Goal: Information Seeking & Learning: Learn about a topic

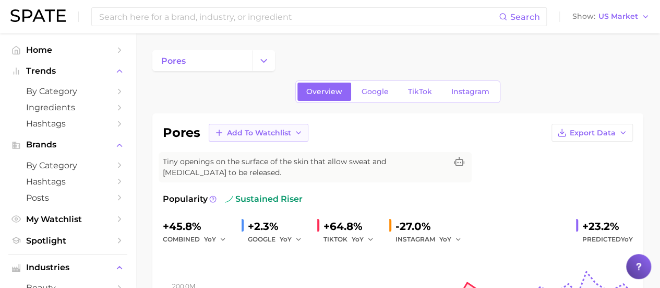
click at [282, 131] on span "Add to Watchlist" at bounding box center [259, 132] width 64 height 9
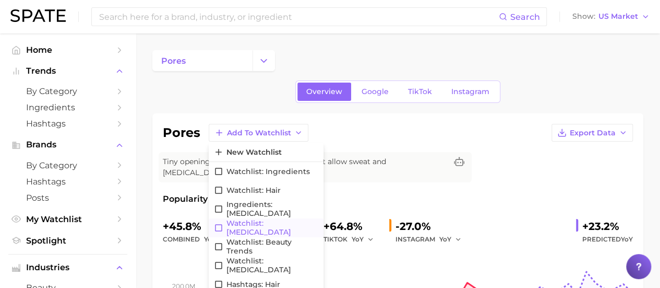
click at [267, 227] on span "Watchlist: [MEDICAL_DATA]" at bounding box center [273, 228] width 92 height 18
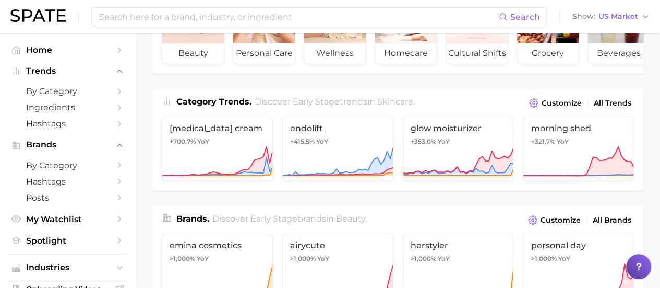
scroll to position [87, 0]
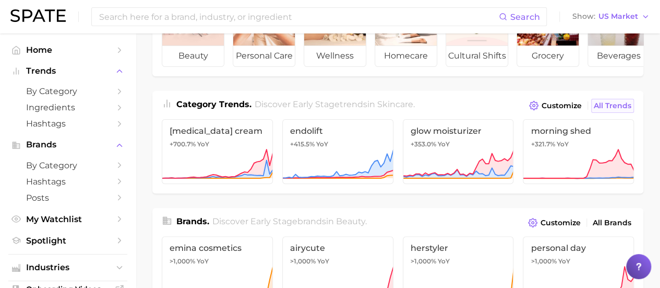
click at [614, 109] on span "All Trends" at bounding box center [613, 105] width 38 height 9
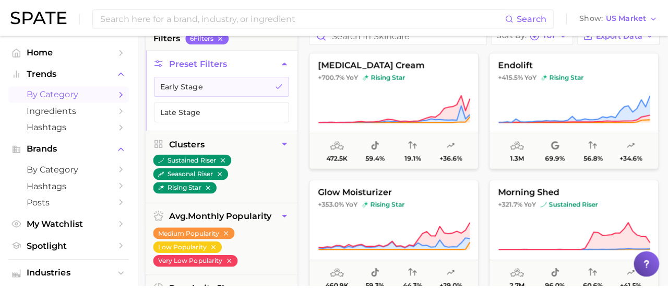
scroll to position [95, 0]
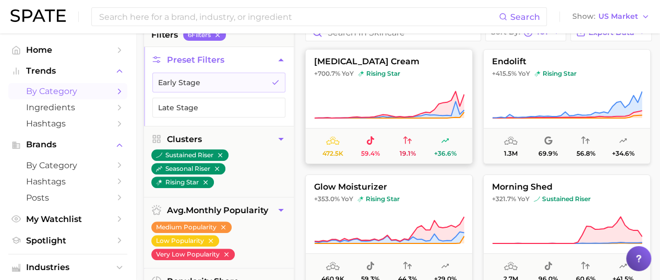
click at [346, 64] on span "[MEDICAL_DATA] cream" at bounding box center [389, 61] width 167 height 9
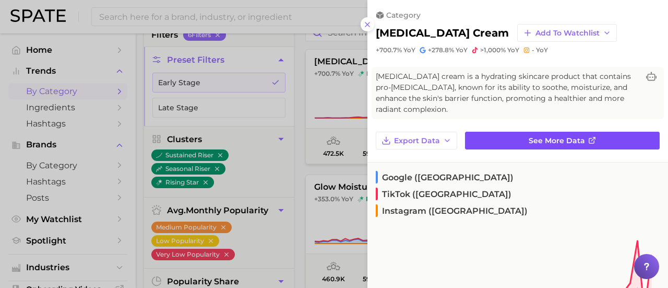
click at [542, 139] on span "See more data" at bounding box center [557, 140] width 56 height 9
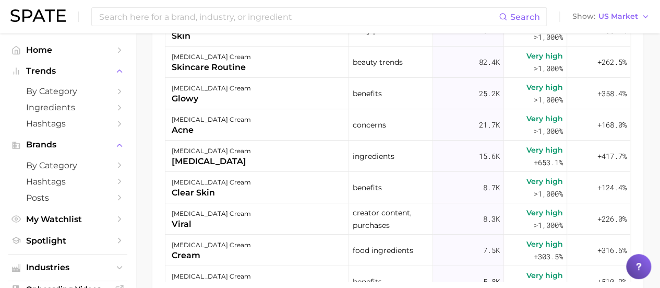
scroll to position [706, 0]
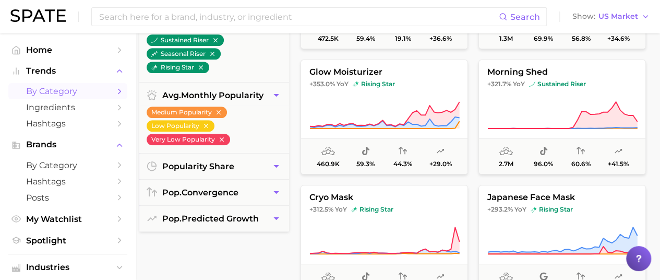
scroll to position [208, 5]
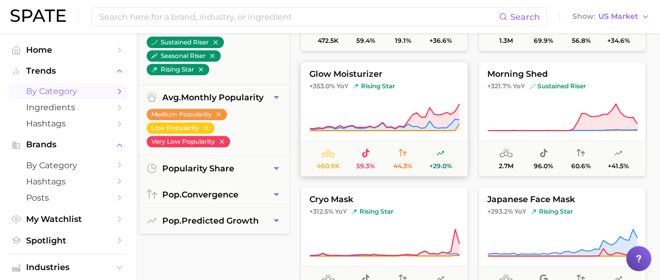
click at [369, 80] on button "glow moisturizer +353.0% YoY rising star 460.9k 59.3% 44.3% +29.0%" at bounding box center [385, 119] width 168 height 115
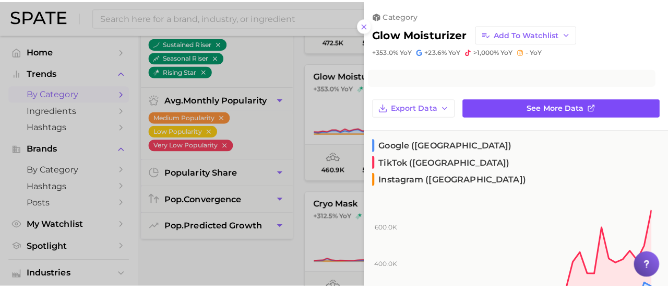
scroll to position [208, 0]
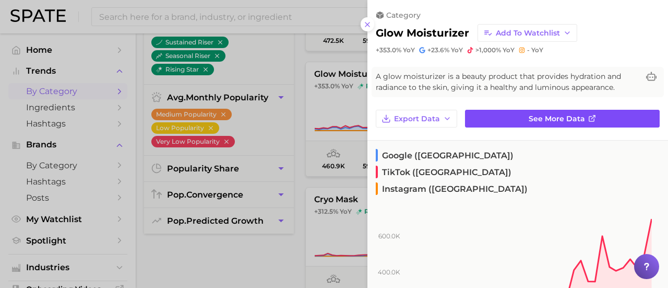
click at [529, 113] on link "See more data" at bounding box center [562, 119] width 195 height 18
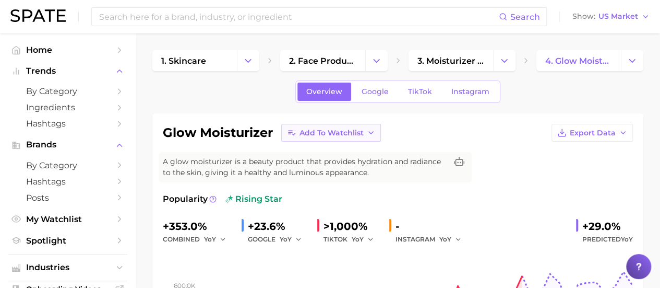
click at [363, 129] on span "Add to Watchlist" at bounding box center [332, 132] width 64 height 9
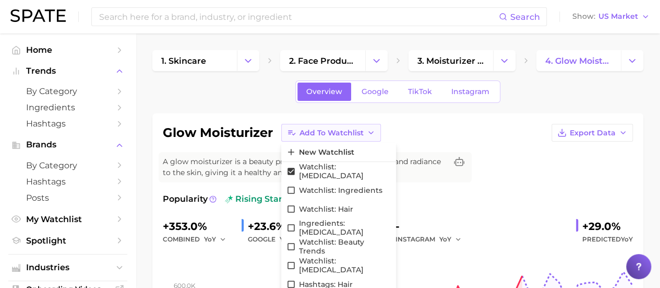
click at [363, 129] on span "Add to Watchlist" at bounding box center [332, 132] width 64 height 9
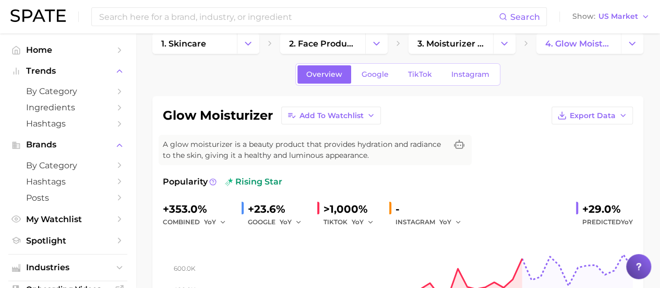
scroll to position [2, 0]
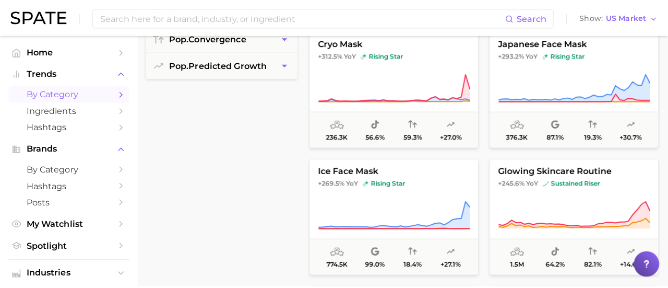
scroll to position [363, 0]
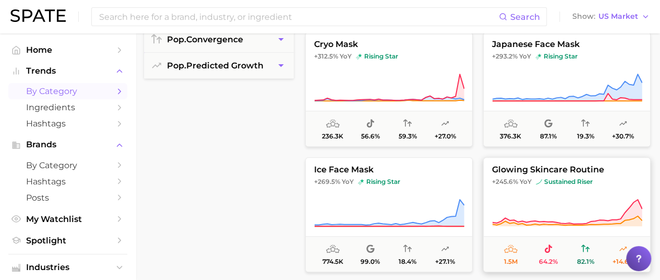
click at [538, 187] on button "glowing skincare routine +245.6% YoY sustained riser 1.5m 64.2% 82.1% +14.6%" at bounding box center [567, 214] width 168 height 115
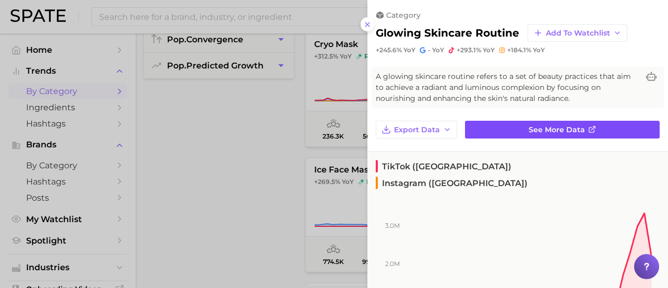
click at [543, 127] on span "See more data" at bounding box center [557, 129] width 56 height 9
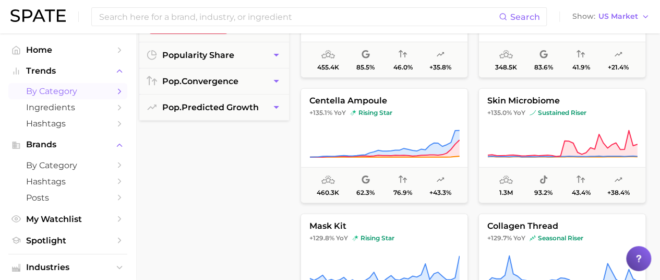
scroll to position [320, 5]
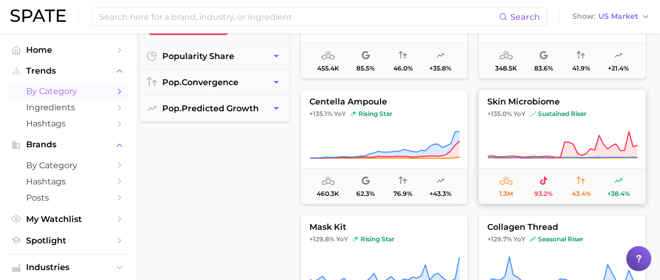
click at [530, 105] on span "skin microbiome" at bounding box center [562, 101] width 167 height 9
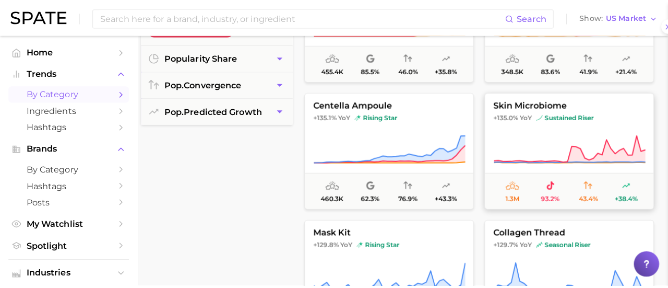
scroll to position [320, 0]
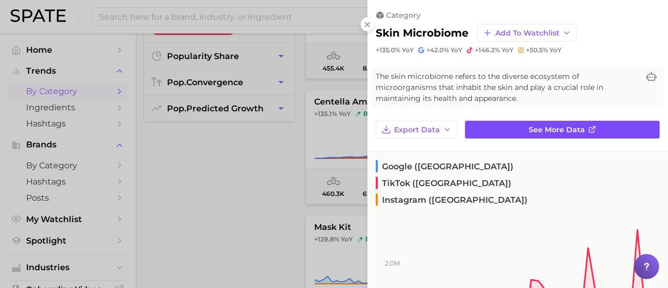
click at [560, 133] on link "See more data" at bounding box center [562, 130] width 195 height 18
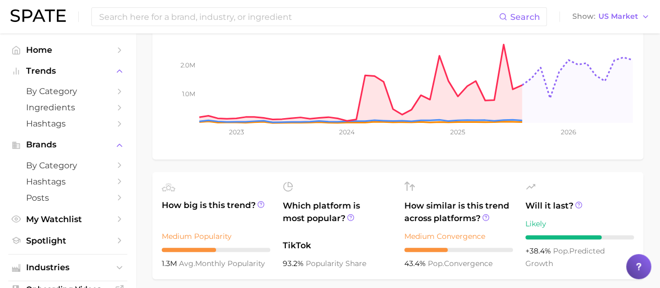
scroll to position [243, 0]
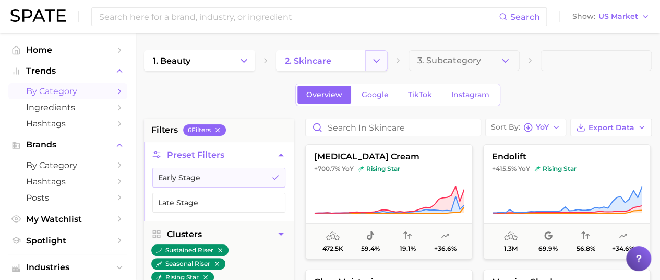
click at [374, 59] on polyline "Change Category" at bounding box center [377, 60] width 6 height 3
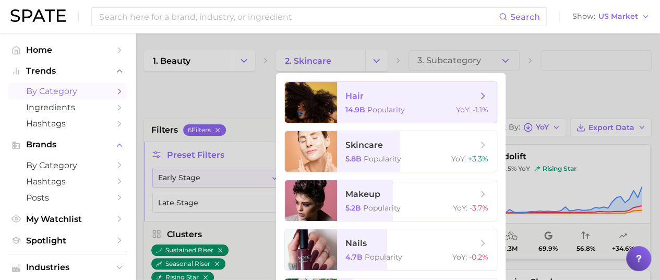
click at [369, 107] on span "Popularity" at bounding box center [387, 109] width 38 height 9
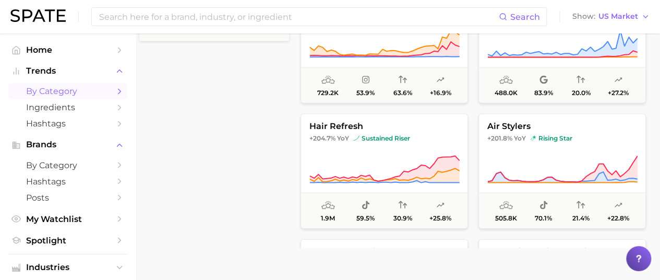
scroll to position [828, 0]
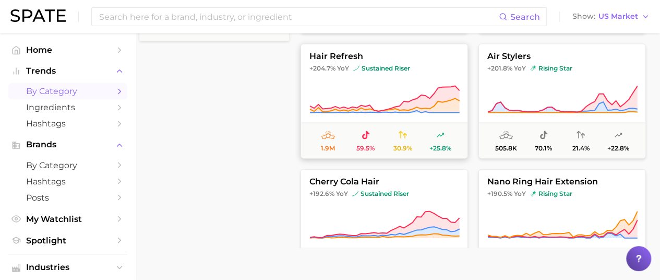
click at [344, 60] on button "hair refresh +204.7% YoY sustained riser 1.9m 59.5% 30.9% +25.8%" at bounding box center [385, 100] width 168 height 115
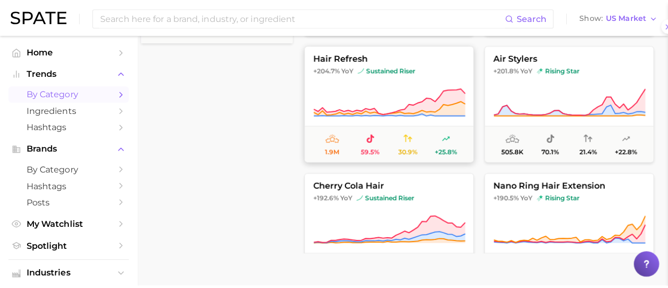
scroll to position [400, 0]
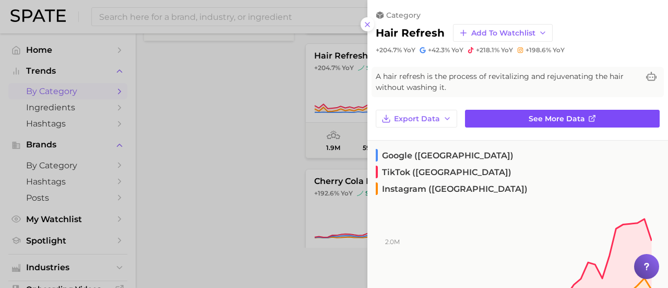
click at [539, 116] on span "See more data" at bounding box center [557, 118] width 56 height 9
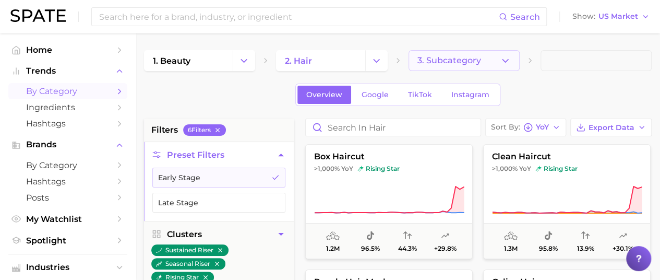
click at [503, 56] on icon "button" at bounding box center [505, 60] width 11 height 11
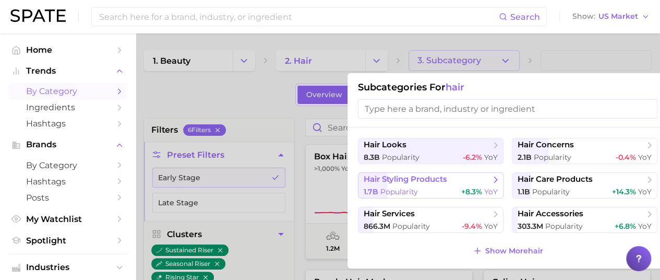
click at [454, 187] on div "1.7b Popularity +8.3% YoY" at bounding box center [431, 192] width 134 height 10
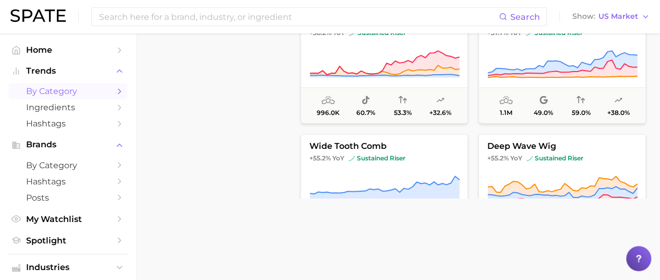
scroll to position [2498, 0]
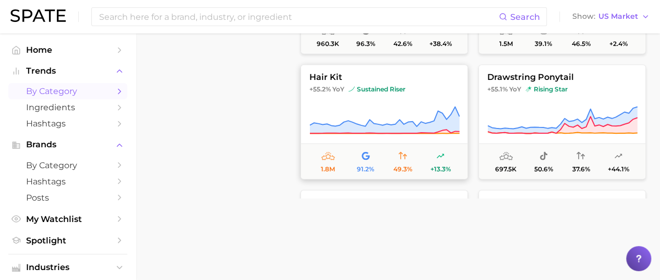
click at [410, 92] on button "hair kit +55.2% YoY sustained riser 1.8m 91.2% 49.3% +13.3%" at bounding box center [385, 121] width 168 height 115
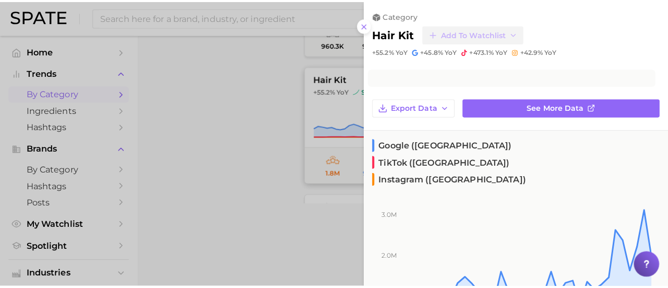
scroll to position [450, 0]
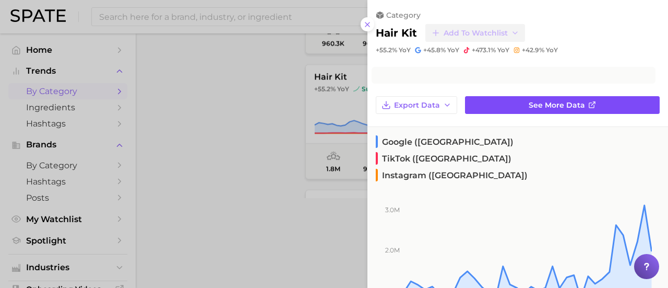
click at [566, 102] on div "category hair kit Add to Watchlist +55.2% YoY +45.8% YoY +473.1% YoY +42.9% YoY…" at bounding box center [518, 276] width 301 height 552
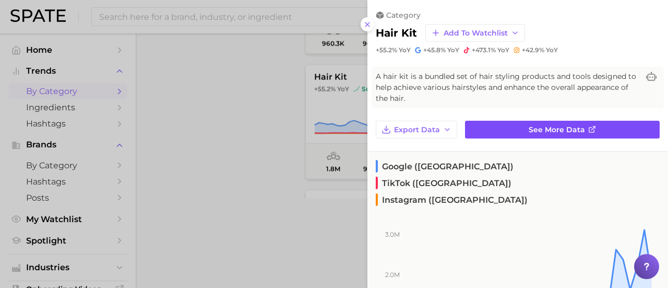
click at [572, 133] on span "See more data" at bounding box center [557, 129] width 56 height 9
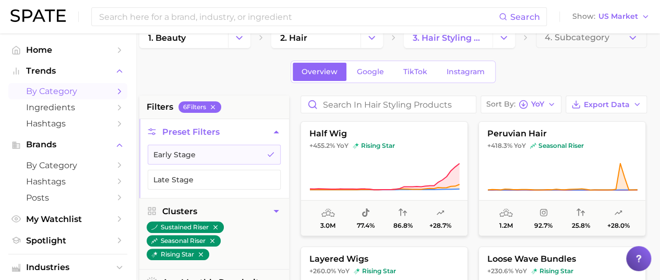
scroll to position [18, 5]
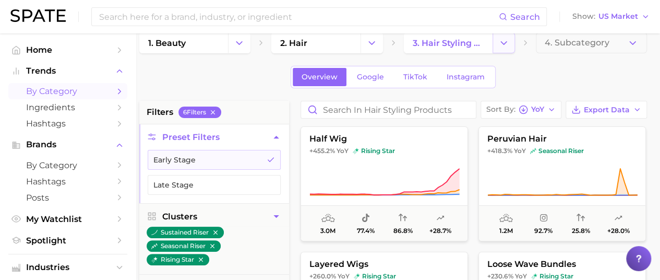
click at [502, 42] on icon "Change Category" at bounding box center [504, 43] width 11 height 11
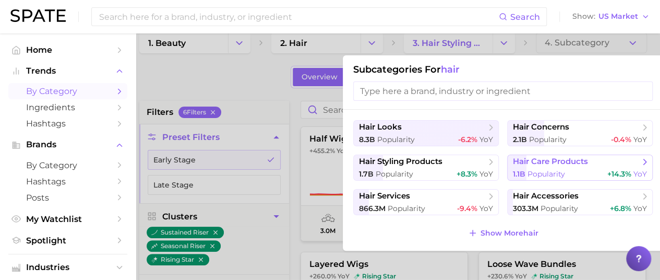
click at [600, 161] on span "hair care products" at bounding box center [576, 162] width 127 height 10
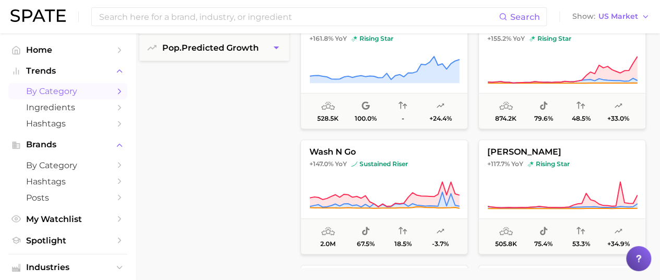
scroll to position [384, 5]
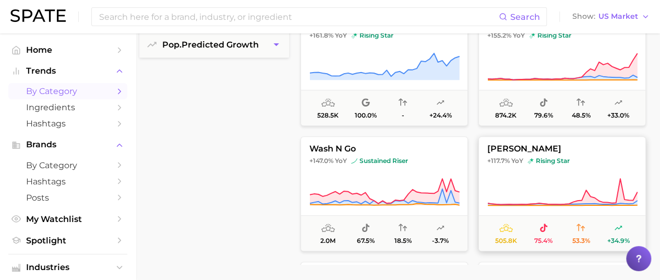
click at [500, 149] on span "[PERSON_NAME]" at bounding box center [562, 148] width 167 height 9
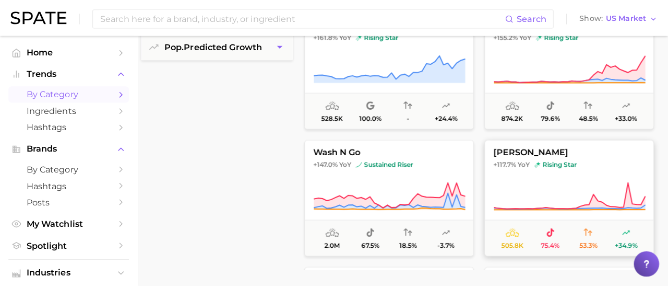
scroll to position [384, 0]
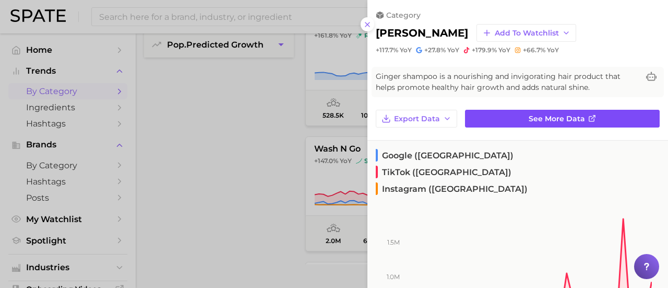
click at [574, 121] on span "See more data" at bounding box center [557, 118] width 56 height 9
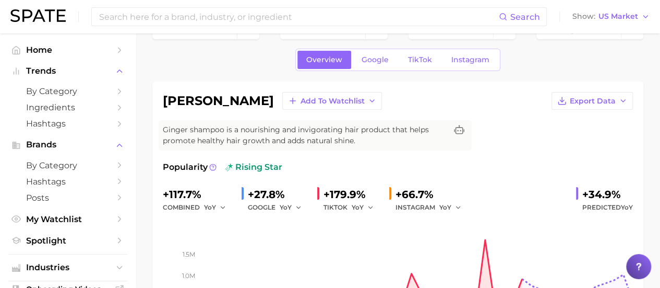
scroll to position [28, 0]
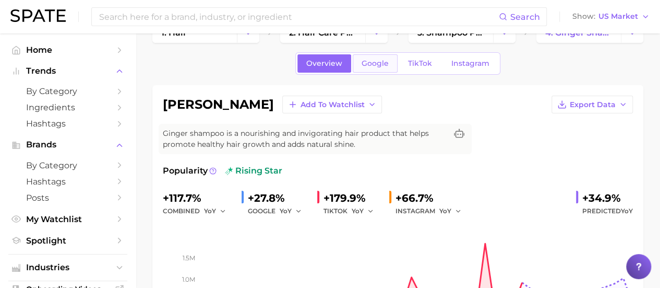
click at [368, 66] on span "Google" at bounding box center [375, 63] width 27 height 9
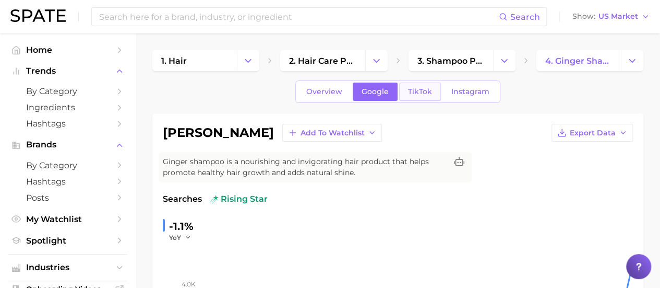
click at [422, 90] on span "TikTok" at bounding box center [420, 91] width 24 height 9
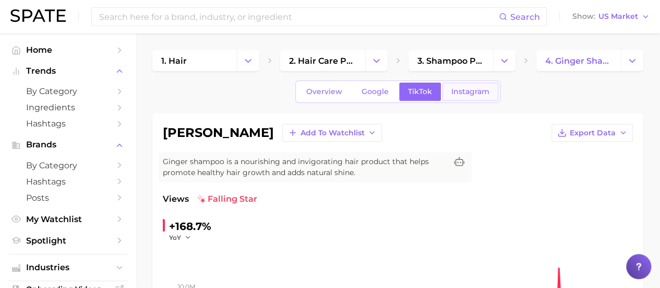
click at [466, 87] on span "Instagram" at bounding box center [471, 91] width 38 height 9
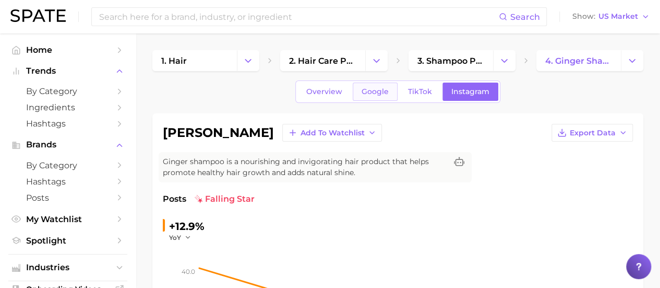
click at [376, 89] on span "Google" at bounding box center [375, 91] width 27 height 9
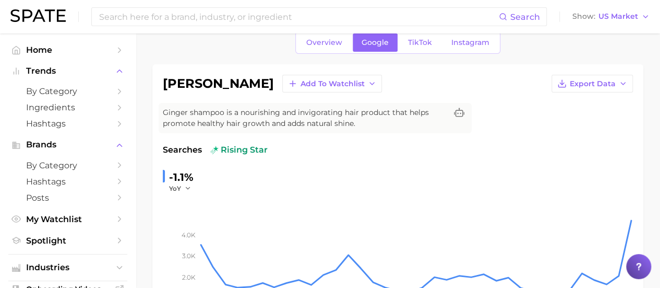
scroll to position [50, 0]
click at [326, 41] on span "Overview" at bounding box center [324, 41] width 36 height 9
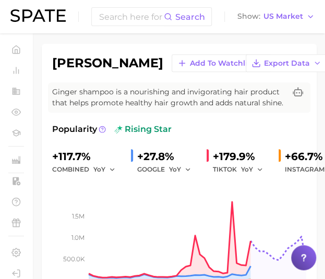
scroll to position [86, 0]
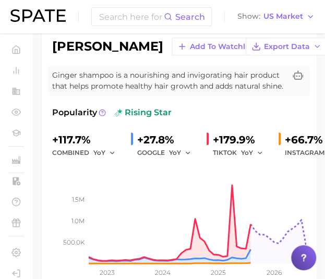
click at [181, 137] on div "Popularity rising star +117.7% combined YoY +27.8% GOOGLE YoY +179.9% TIKTOK Yo…" at bounding box center [179, 197] width 254 height 183
click at [159, 146] on div "+27.8%" at bounding box center [167, 140] width 61 height 17
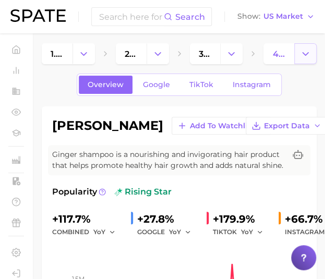
scroll to position [5, 0]
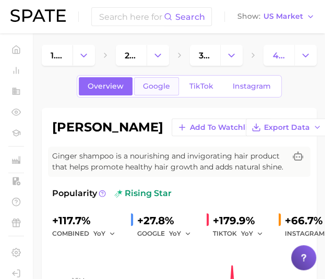
click at [164, 84] on span "Google" at bounding box center [156, 86] width 27 height 9
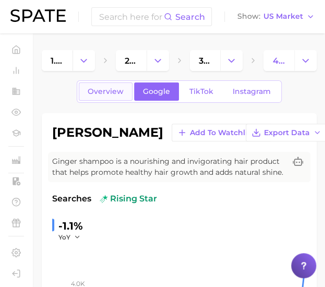
click at [117, 91] on span "Overview" at bounding box center [106, 91] width 36 height 9
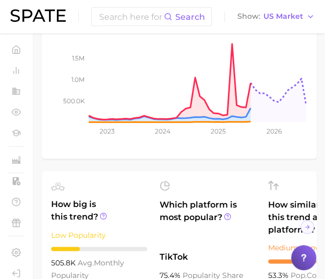
scroll to position [229, 0]
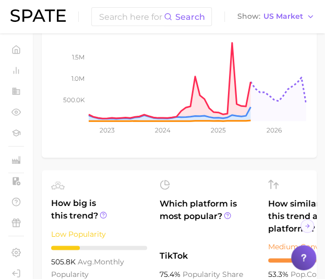
click at [75, 14] on div "Search Show US Market" at bounding box center [162, 16] width 304 height 33
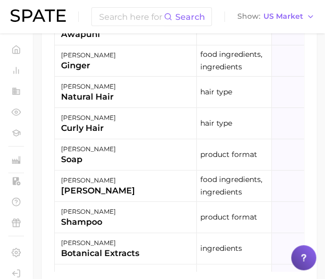
scroll to position [760, 0]
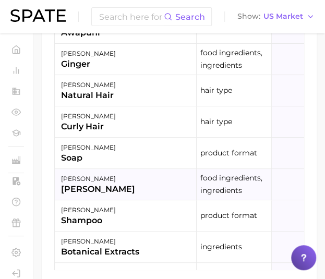
click at [95, 196] on div "[PERSON_NAME]" at bounding box center [98, 189] width 74 height 13
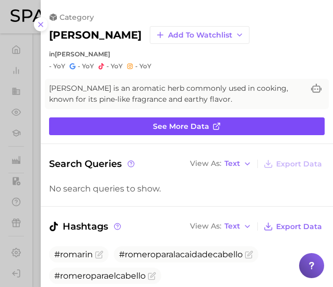
scroll to position [0, 0]
click at [234, 121] on link "See more data" at bounding box center [187, 126] width 276 height 18
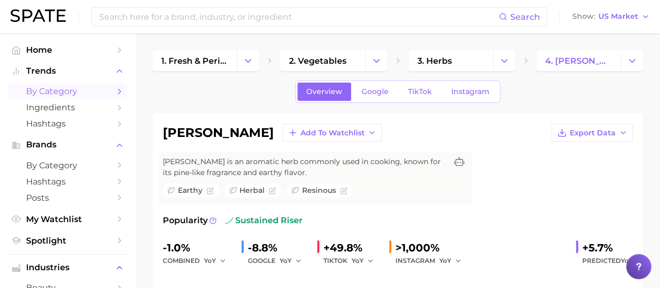
click at [69, 93] on span "by Category" at bounding box center [68, 91] width 84 height 10
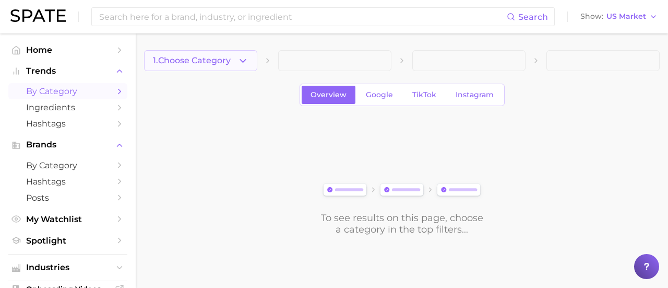
click at [250, 59] on button "1. Choose Category" at bounding box center [200, 60] width 113 height 21
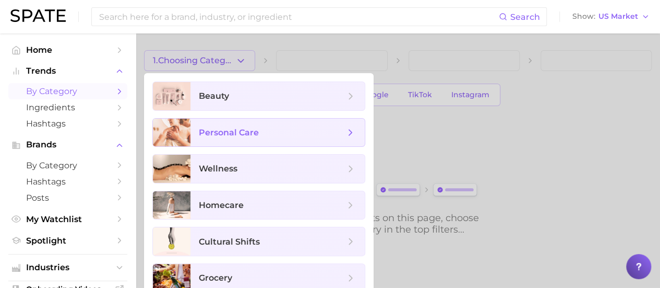
click at [241, 134] on span "personal care" at bounding box center [229, 132] width 60 height 10
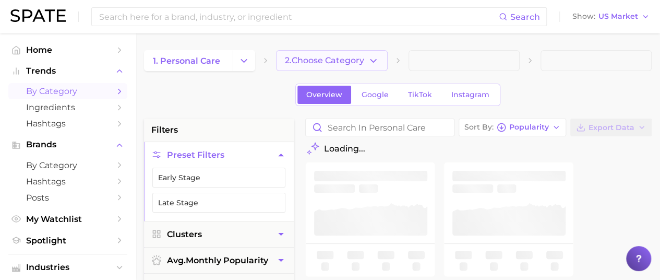
click at [377, 61] on icon "button" at bounding box center [373, 60] width 11 height 11
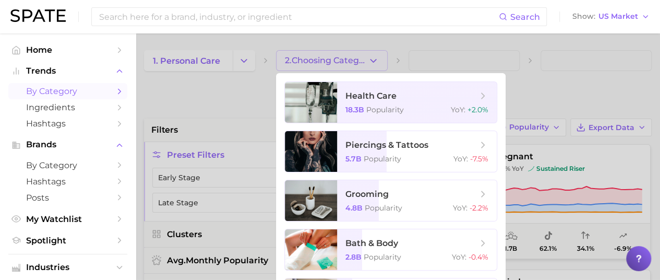
click at [242, 57] on div at bounding box center [330, 140] width 660 height 280
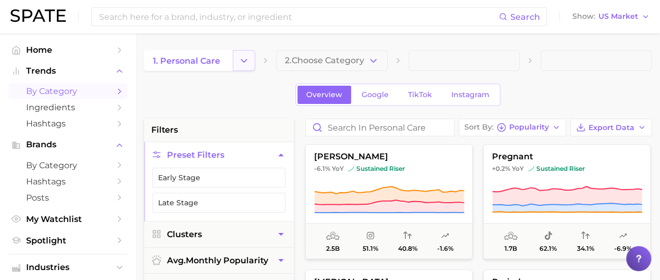
click at [236, 57] on button "Change Category" at bounding box center [244, 60] width 22 height 21
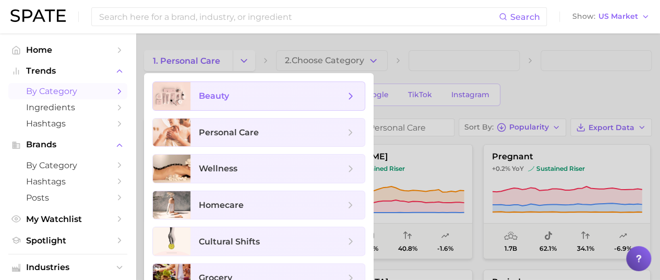
click at [229, 96] on span "beauty" at bounding box center [214, 96] width 30 height 10
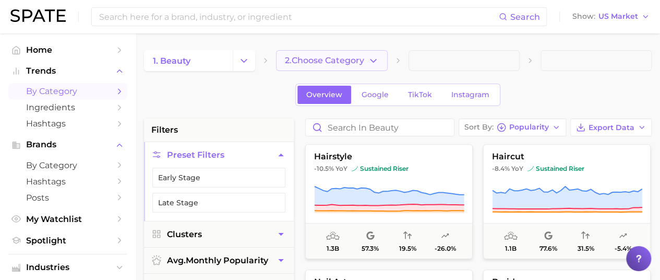
click at [376, 62] on icon "button" at bounding box center [373, 60] width 11 height 11
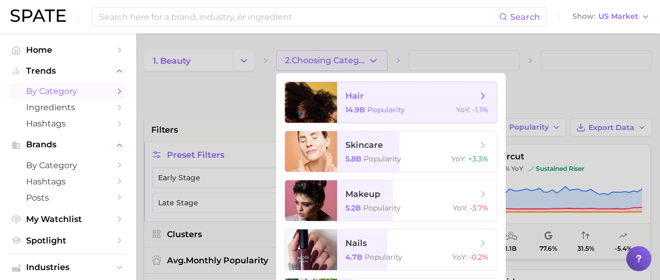
click at [383, 111] on span "Popularity" at bounding box center [387, 109] width 38 height 9
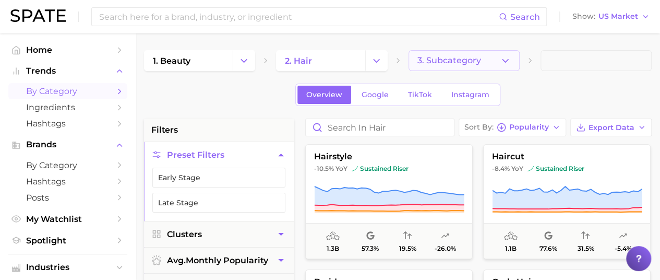
click at [472, 66] on button "3. Subcategory" at bounding box center [464, 60] width 111 height 21
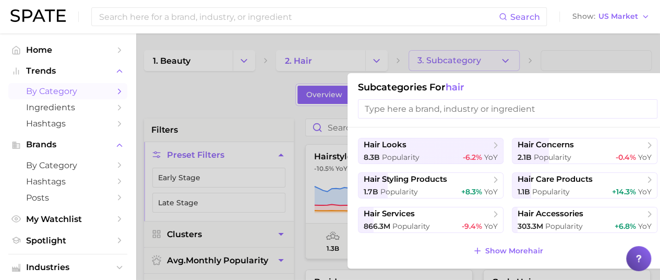
click at [506, 36] on div at bounding box center [330, 140] width 660 height 280
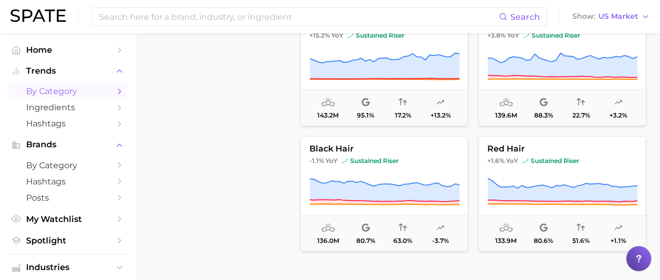
scroll to position [877, 0]
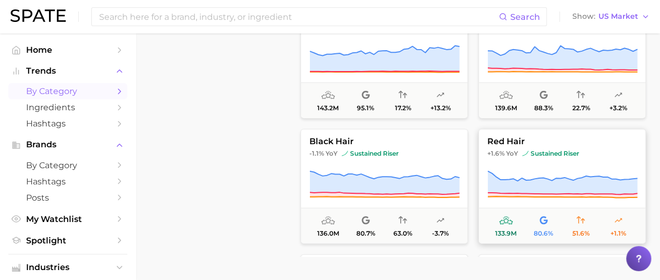
click at [545, 145] on button "red hair +1.6% YoY sustained riser 133.9m 80.6% 51.6% +1.1%" at bounding box center [563, 185] width 168 height 115
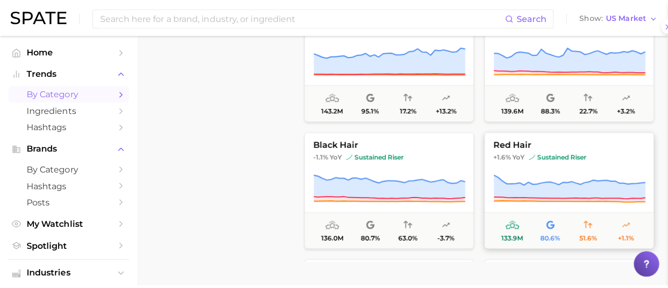
scroll to position [392, 0]
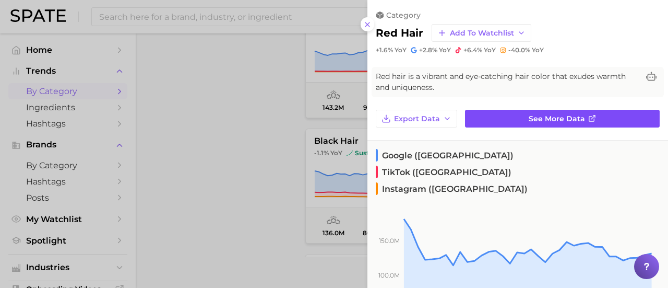
click at [539, 116] on span "See more data" at bounding box center [557, 118] width 56 height 9
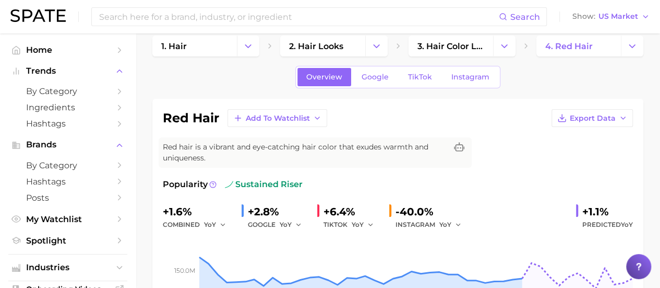
scroll to position [12, 0]
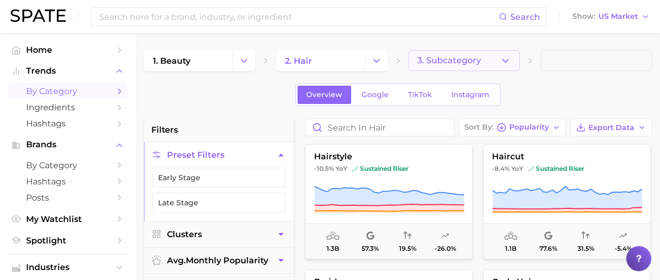
click at [508, 65] on icon "button" at bounding box center [505, 60] width 11 height 11
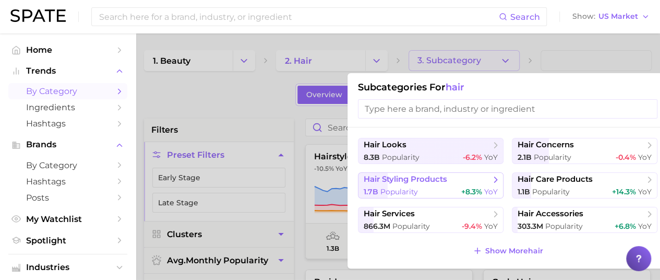
click at [467, 190] on span "+8.3%" at bounding box center [471, 191] width 21 height 9
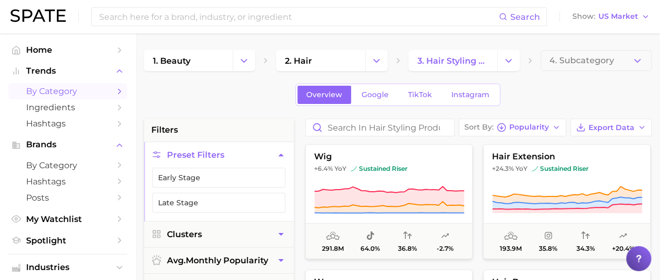
scroll to position [0, 5]
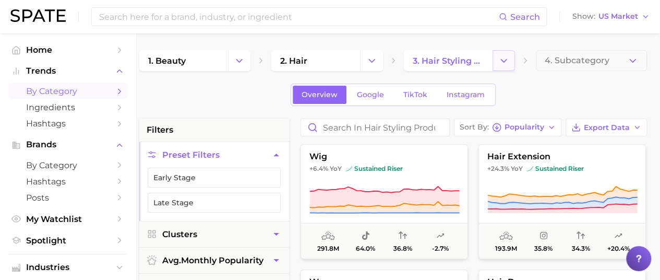
click at [504, 65] on icon "Change Category" at bounding box center [504, 60] width 11 height 11
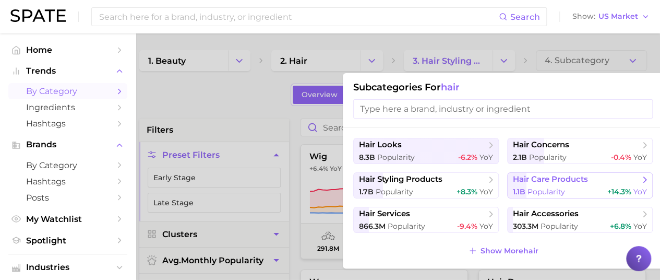
click at [574, 185] on button "hair care products 1.1b Popularity +14.3% YoY" at bounding box center [580, 185] width 146 height 26
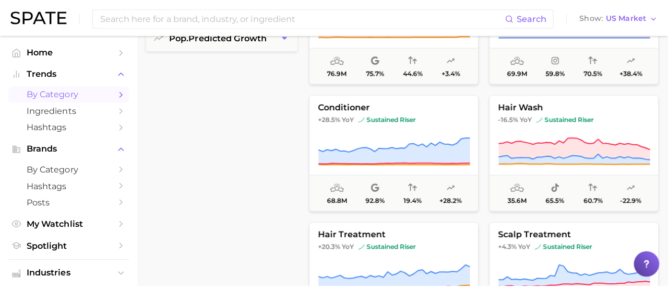
scroll to position [306, 0]
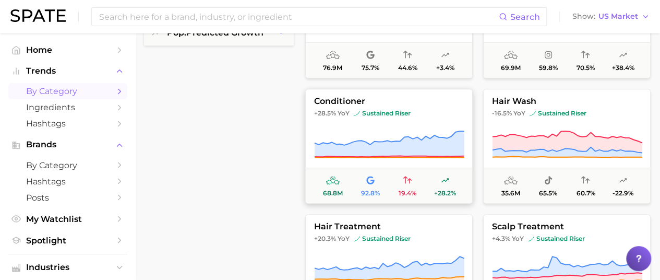
click at [421, 109] on span "+28.5% YoY sustained riser" at bounding box center [389, 113] width 167 height 8
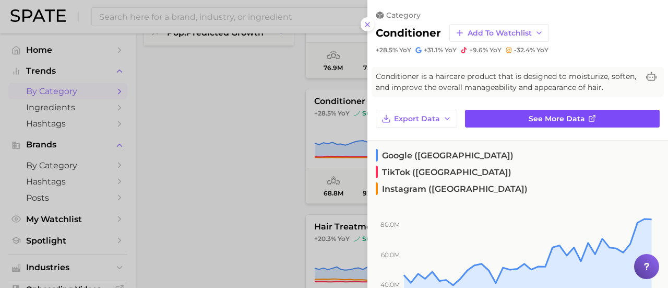
click at [518, 122] on link "See more data" at bounding box center [562, 119] width 195 height 18
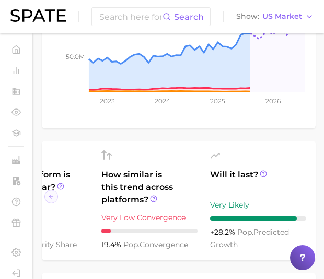
scroll to position [267, 0]
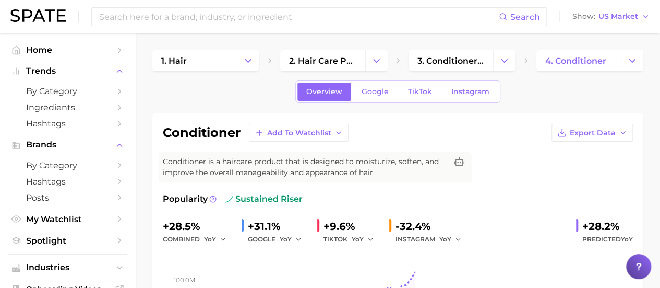
scroll to position [0, 0]
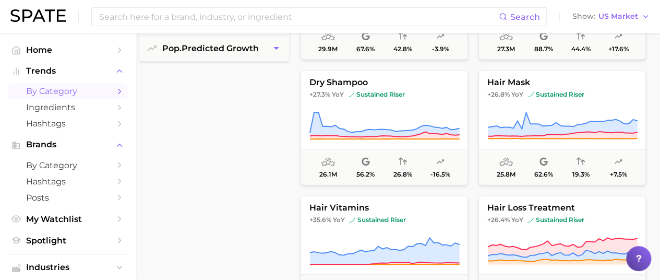
scroll to position [279, 5]
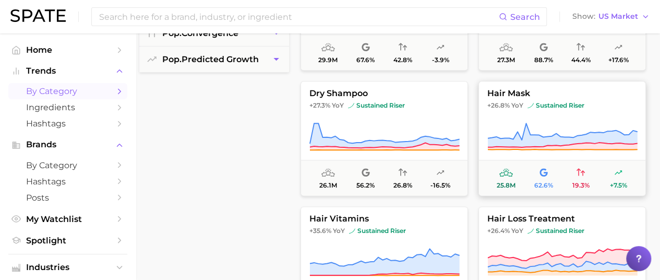
click at [554, 113] on button "hair mask +26.8% YoY sustained riser 25.8m 62.6% 19.3% +7.5%" at bounding box center [563, 138] width 168 height 115
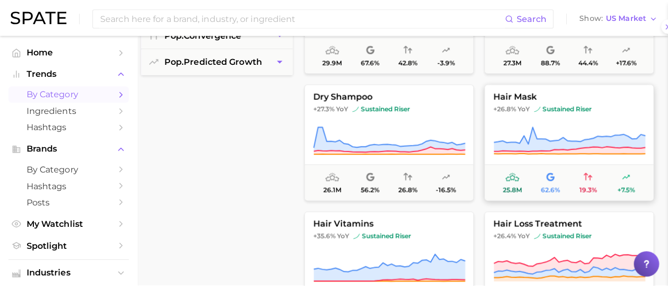
scroll to position [279, 0]
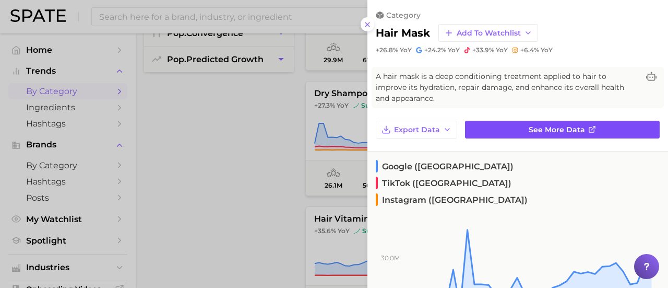
click at [581, 129] on link "See more data" at bounding box center [562, 130] width 195 height 18
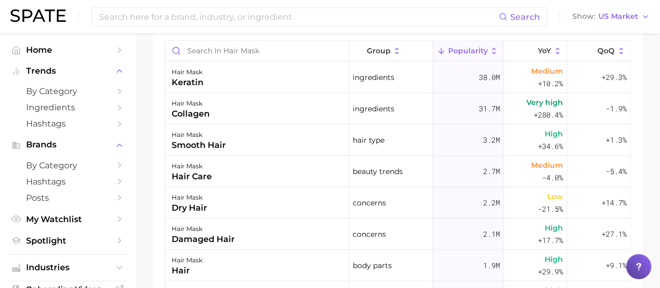
scroll to position [611, 0]
